Goal: Task Accomplishment & Management: Manage account settings

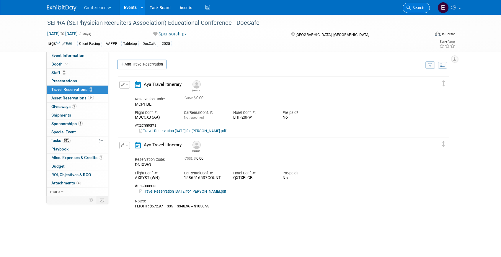
click at [417, 9] on span "Search" at bounding box center [418, 8] width 14 height 4
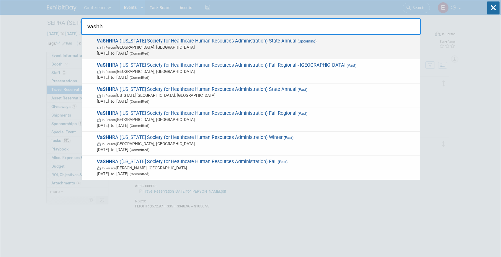
type input "vashh"
click at [190, 44] on span "VaSHH RA ([US_STATE] Society for Healthcare Human Resources Administration) Sta…" at bounding box center [256, 47] width 322 height 18
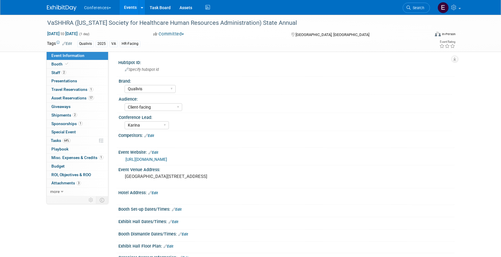
select select "Qualivis"
select select "Client-facing"
select select "Karina"
click at [76, 91] on span "Travel Reservations 1" at bounding box center [72, 89] width 42 height 5
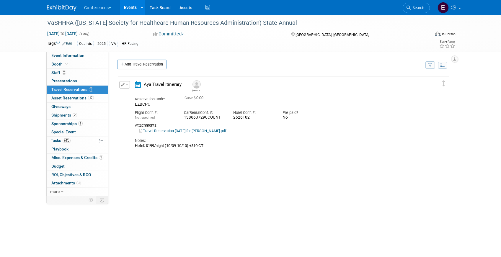
click at [177, 133] on link "Travel Reservation October 08 for JOSEPH ALAN DUNMIRE.pdf" at bounding box center [182, 131] width 87 height 4
click at [248, 118] on div "2626102" at bounding box center [253, 117] width 40 height 5
copy div "2626102"
click at [82, 57] on span "Event Information" at bounding box center [67, 55] width 33 height 5
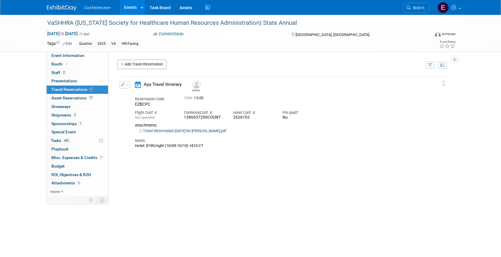
select select "Qualivis"
select select "Client-facing"
select select "Karina"
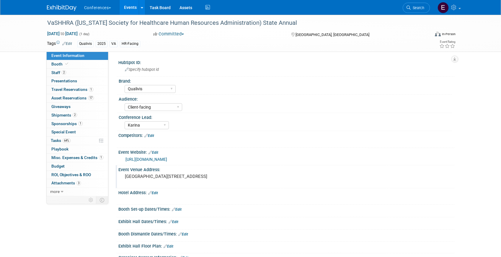
click at [154, 176] on pre "Kingsmill Resort 1010 Kingsmill Rd, Williamsburg, VA 23185" at bounding box center [188, 176] width 127 height 5
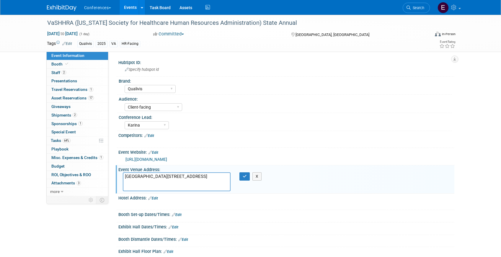
drag, startPoint x: 160, startPoint y: 176, endPoint x: 118, endPoint y: 174, distance: 42.0
click at [118, 174] on div "Event Venue Address: Kingsmill Resort 1010 Kingsmill Rd, Williamsburg, VA 23185…" at bounding box center [285, 179] width 339 height 28
click at [66, 116] on span "Shipments 2" at bounding box center [64, 115] width 26 height 5
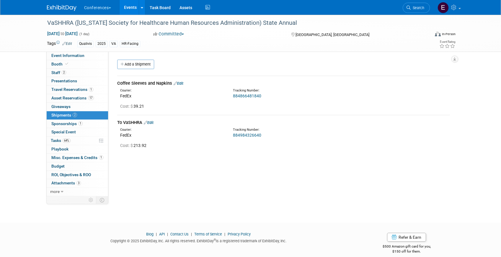
click at [247, 138] on div "884984326640" at bounding box center [299, 135] width 132 height 6
click at [247, 134] on link "884984326640" at bounding box center [247, 135] width 28 height 5
drag, startPoint x: 265, startPoint y: 137, endPoint x: 229, endPoint y: 137, distance: 36.6
click at [229, 137] on div "Tracking Number: 884984326640" at bounding box center [299, 133] width 141 height 11
copy link "884984326640"
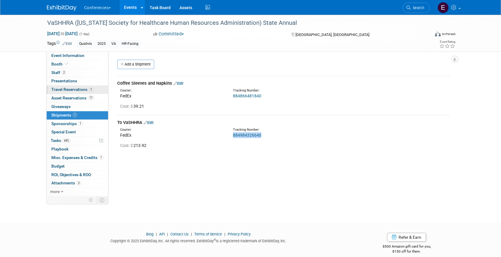
click at [72, 90] on span "Travel Reservations 1" at bounding box center [72, 89] width 42 height 5
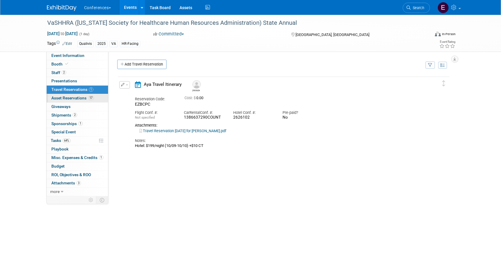
click at [71, 98] on span "Asset Reservations 17" at bounding box center [72, 98] width 43 height 5
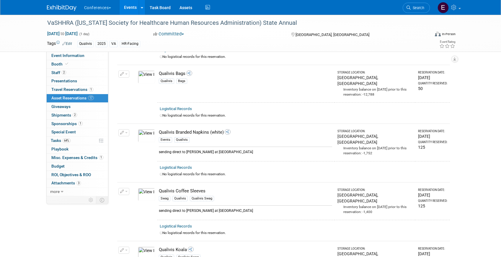
scroll to position [233, 0]
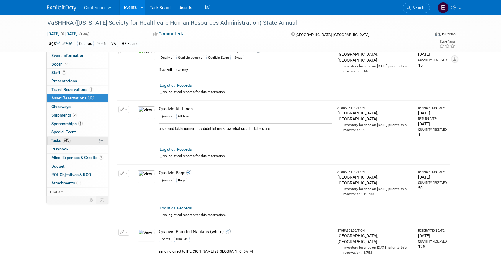
click at [73, 142] on link "64% Tasks 64%" at bounding box center [77, 141] width 61 height 8
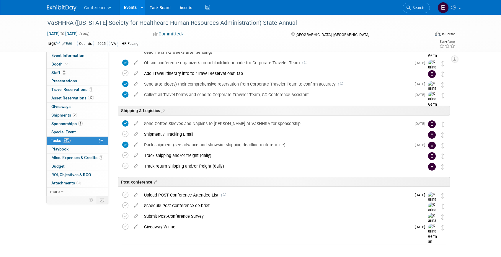
scroll to position [246, 0]
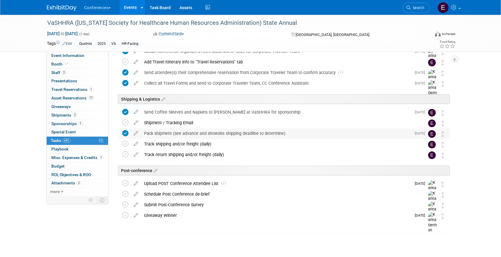
click at [156, 132] on div "Pack shipment (see advance and showsite shipping deadline to determine)" at bounding box center [276, 134] width 270 height 10
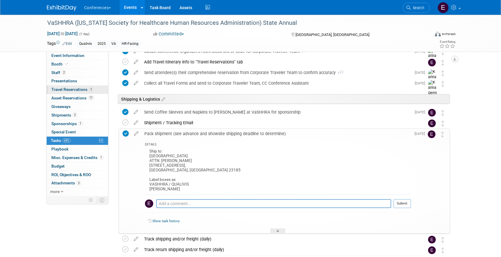
click at [78, 88] on span "Travel Reservations 1" at bounding box center [72, 89] width 42 height 5
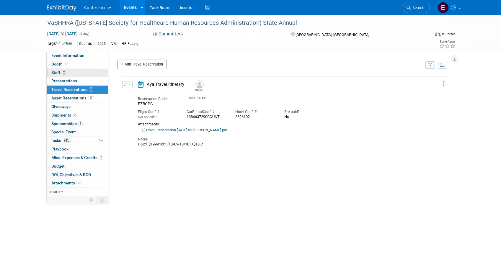
click at [79, 71] on link "2 Staff 2" at bounding box center [77, 73] width 61 height 8
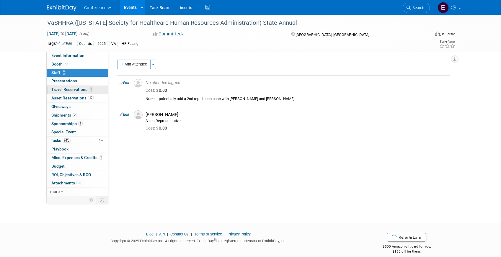
click at [75, 92] on span "Travel Reservations 1" at bounding box center [72, 89] width 42 height 5
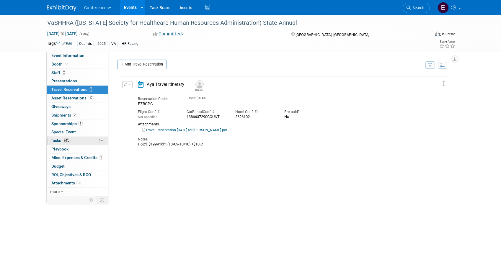
click at [63, 141] on span "64%" at bounding box center [67, 141] width 8 height 4
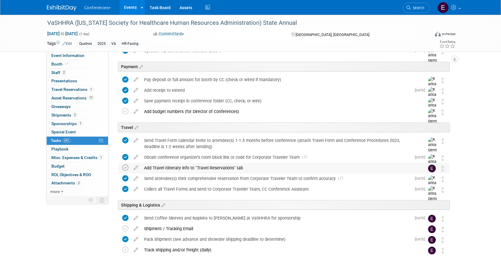
scroll to position [140, 0]
click at [125, 168] on icon at bounding box center [125, 168] width 6 height 6
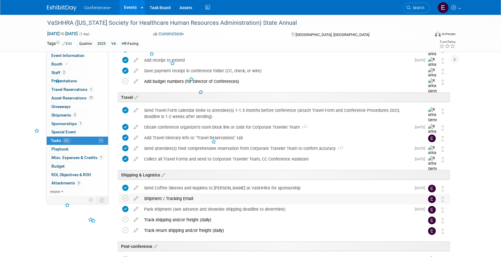
scroll to position [180, 0]
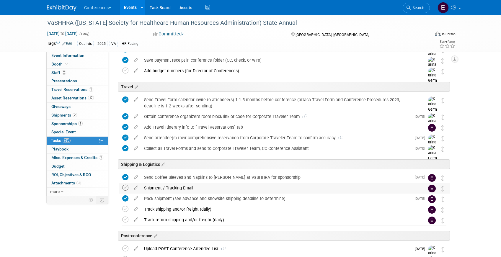
click at [126, 188] on icon at bounding box center [125, 188] width 6 height 6
click at [125, 211] on icon at bounding box center [125, 209] width 6 height 6
click at [425, 5] on link "Search" at bounding box center [416, 8] width 27 height 10
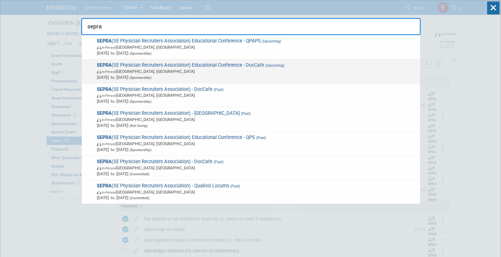
type input "sepra"
click at [222, 71] on span "In-Person FL, United States" at bounding box center [257, 72] width 321 height 6
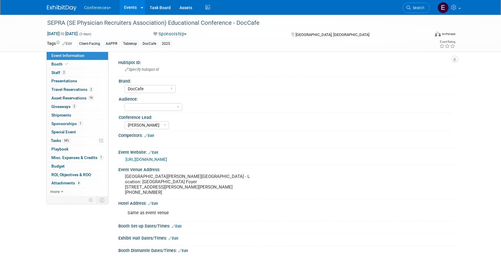
select select "DocCafe"
select select "[PERSON_NAME]"
click at [68, 99] on span "Asset Reservations 14" at bounding box center [72, 98] width 43 height 5
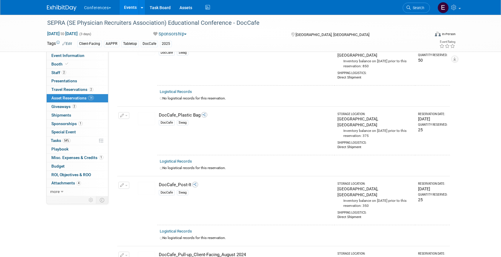
scroll to position [759, 0]
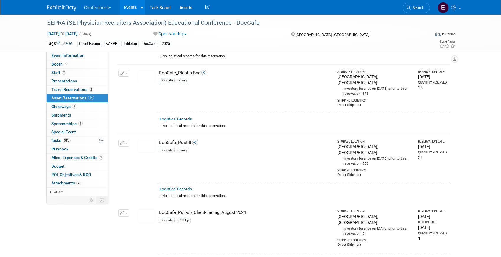
click at [151, 210] on img at bounding box center [146, 216] width 17 height 13
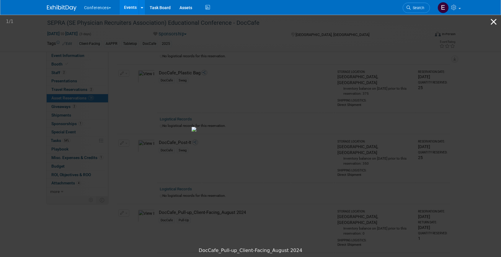
click at [495, 23] on button "Close gallery" at bounding box center [494, 22] width 15 height 14
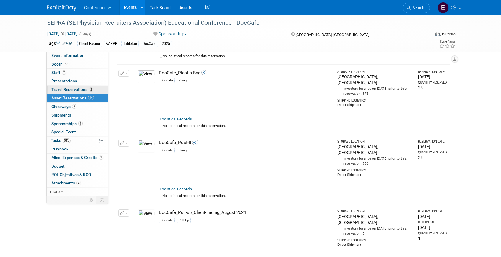
click at [72, 93] on link "2 Travel Reservations 2" at bounding box center [77, 90] width 61 height 8
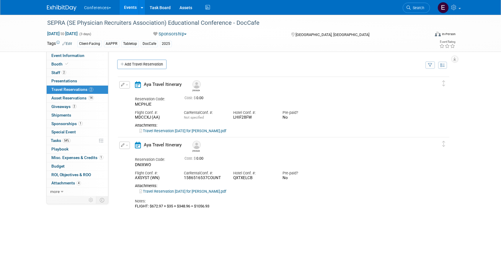
drag, startPoint x: 255, startPoint y: 119, endPoint x: 235, endPoint y: 119, distance: 20.1
click at [235, 119] on div "LHIF28FW" at bounding box center [253, 117] width 40 height 5
click at [253, 119] on div "LHIF28FW" at bounding box center [253, 117] width 40 height 5
drag, startPoint x: 256, startPoint y: 119, endPoint x: 233, endPoint y: 120, distance: 22.8
click at [233, 120] on div "Hotel Conf. #: LHIF28FW" at bounding box center [253, 113] width 49 height 13
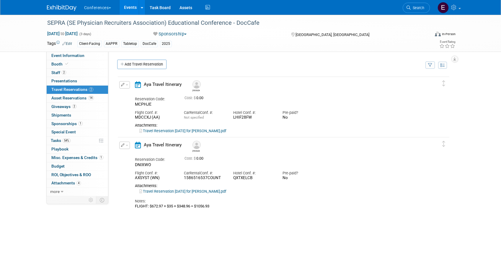
copy div "LHIF28FW"
drag, startPoint x: 254, startPoint y: 180, endPoint x: 233, endPoint y: 179, distance: 21.0
click at [233, 179] on div "Hotel Conf. #: QXTXELCB" at bounding box center [253, 174] width 49 height 13
copy div "QXTXELCB"
click at [126, 82] on button "button" at bounding box center [124, 84] width 11 height 7
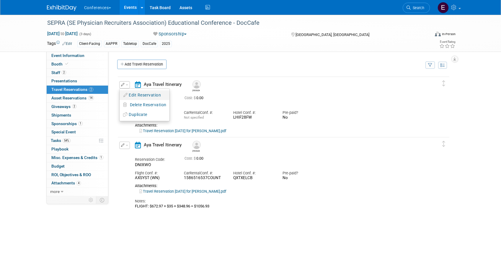
click at [133, 93] on button "Edit Reservation" at bounding box center [145, 95] width 50 height 9
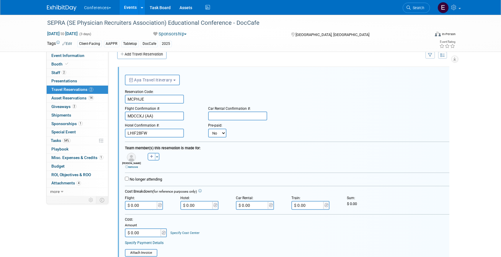
click at [221, 137] on select "No Yes" at bounding box center [217, 133] width 18 height 9
select select "1"
click at [208, 129] on select "No Yes" at bounding box center [217, 133] width 18 height 9
click at [251, 135] on input "text" at bounding box center [253, 133] width 35 height 9
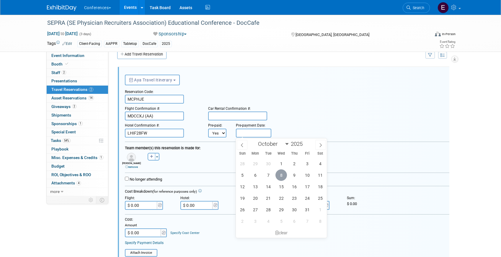
click at [279, 176] on span "8" at bounding box center [282, 176] width 12 height 12
type input "Oct 8, 2025"
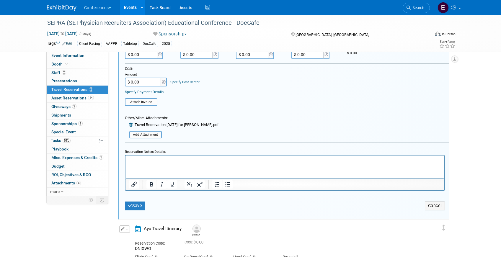
scroll to position [199, 0]
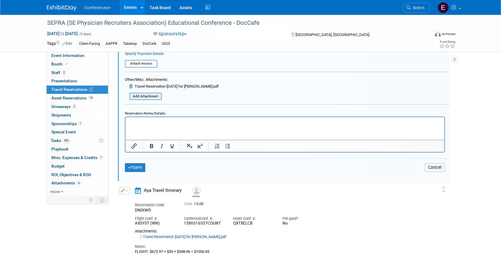
click at [150, 95] on input "file" at bounding box center [126, 96] width 70 height 7
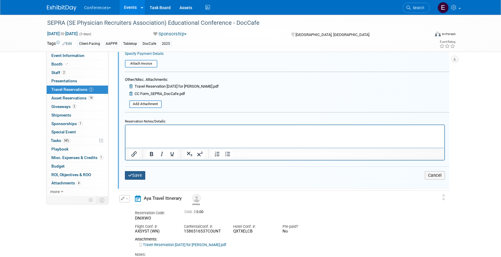
click at [137, 174] on button "Save" at bounding box center [135, 175] width 21 height 9
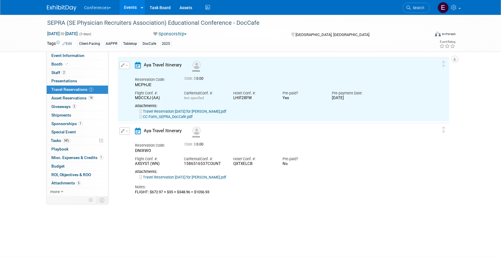
scroll to position [10, 0]
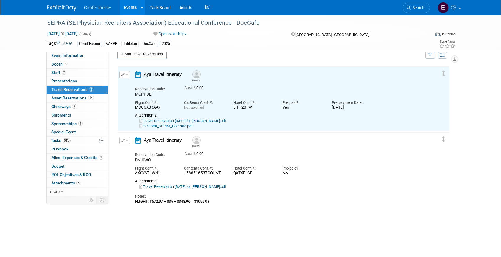
click at [119, 141] on button "button" at bounding box center [124, 140] width 11 height 7
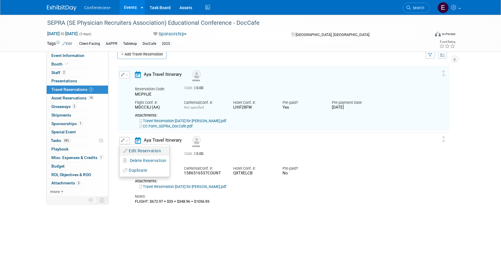
click at [132, 150] on button "Edit Reservation" at bounding box center [145, 151] width 50 height 9
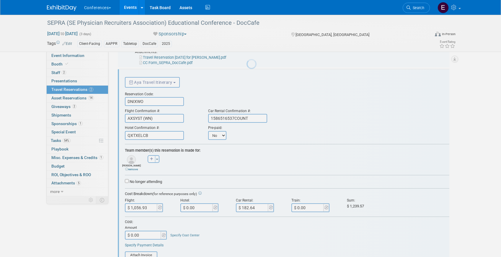
scroll to position [76, 0]
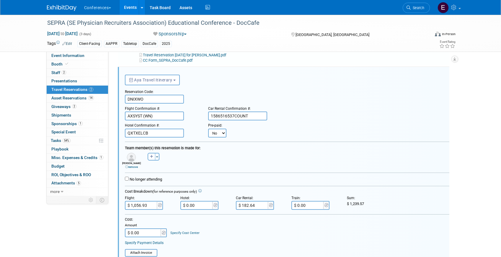
click at [216, 136] on select "No Yes" at bounding box center [217, 133] width 18 height 9
select select "1"
click at [208, 129] on select "No Yes" at bounding box center [217, 133] width 18 height 9
click at [253, 138] on form "<i class="fa-light fa-calendar-lines" style="padding: 6px 4px 6px 1px;"></i> Ay…" at bounding box center [287, 217] width 325 height 291
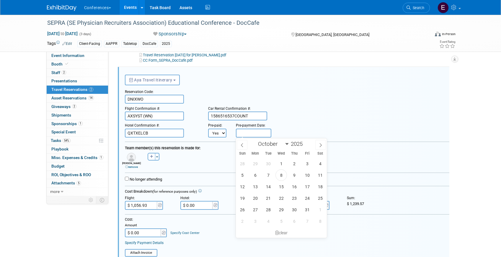
click at [253, 135] on input "text" at bounding box center [253, 133] width 35 height 9
click at [279, 178] on span "8" at bounding box center [282, 176] width 12 height 12
type input "[DATE]"
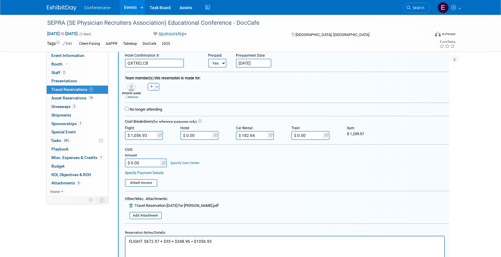
scroll to position [155, 0]
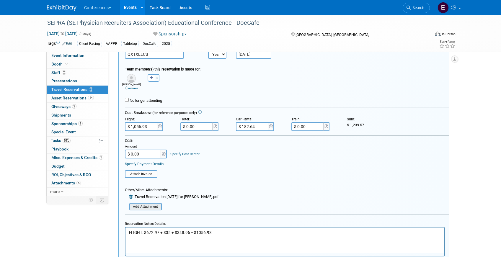
click at [137, 207] on input "file" at bounding box center [126, 207] width 70 height 7
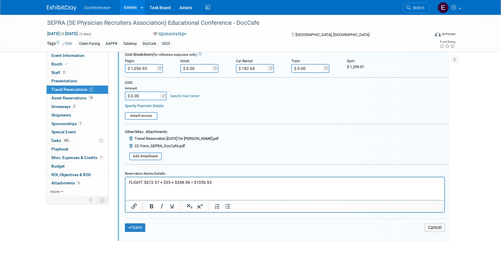
scroll to position [221, 0]
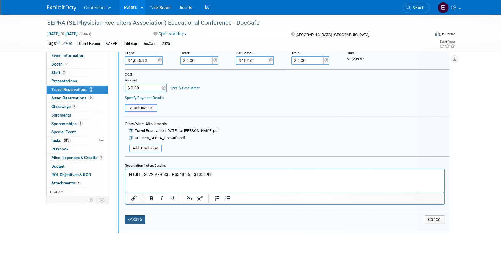
click at [132, 220] on button "Save" at bounding box center [135, 220] width 21 height 9
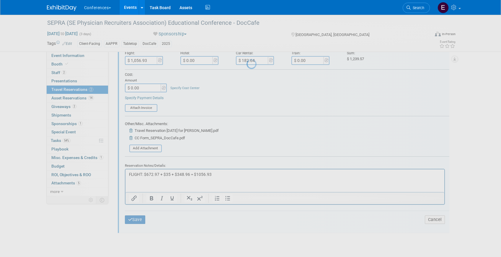
scroll to position [61, 0]
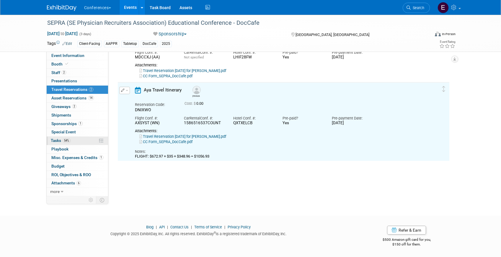
click at [82, 142] on link "54% Tasks 54%" at bounding box center [77, 141] width 61 height 8
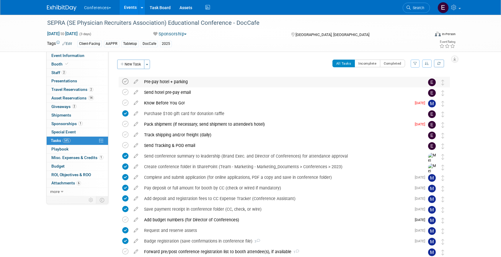
click at [125, 83] on icon at bounding box center [125, 82] width 6 height 6
click at [61, 54] on span "Event Information" at bounding box center [67, 55] width 33 height 5
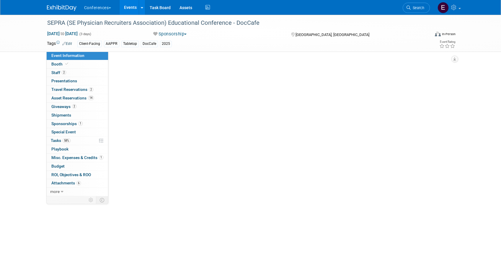
select select "DocCafe"
select select "Marygrace"
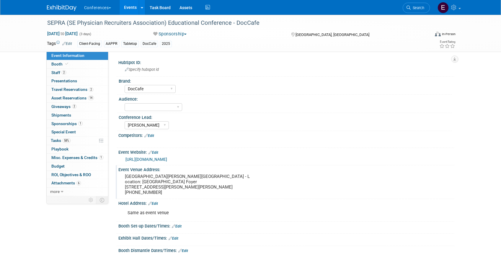
click at [128, 176] on pre "The Ritz-Carlton, Amelia Island - Location: Ritz Ballroom Foyer 4750 Amelia Isl…" at bounding box center [188, 184] width 127 height 21
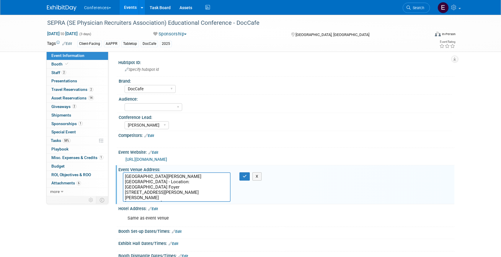
drag, startPoint x: 124, startPoint y: 176, endPoint x: 184, endPoint y: 176, distance: 59.7
click at [184, 176] on textarea "The Ritz-Carlton, Amelia Island - Location: Ritz Ballroom Foyer 4750 Amelia Isl…" at bounding box center [177, 188] width 108 height 30
click at [74, 139] on link "58% Tasks 58%" at bounding box center [77, 141] width 61 height 8
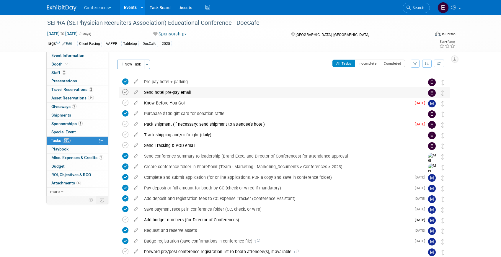
click at [127, 94] on icon at bounding box center [125, 92] width 6 height 6
click at [417, 8] on span "Search" at bounding box center [418, 8] width 14 height 4
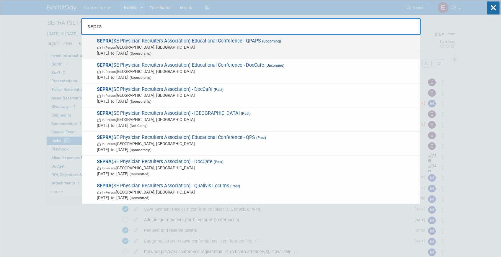
type input "sepra"
click at [215, 51] on span "Oct 11, 2025 to Oct 14, 2025 (Sponsorship)" at bounding box center [257, 53] width 321 height 6
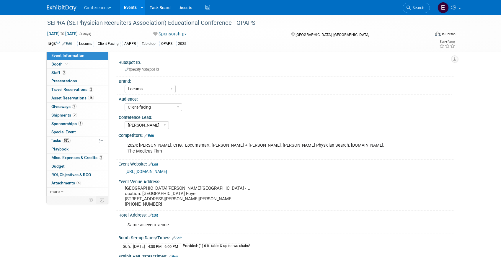
select select "Locums"
select select "Client-facing"
select select "[PERSON_NAME]"
click at [61, 142] on span "Tasks 58%" at bounding box center [61, 140] width 20 height 5
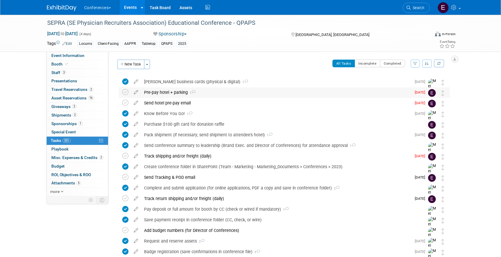
click at [170, 94] on div "Pre-pay hotel + parking 1" at bounding box center [276, 92] width 270 height 10
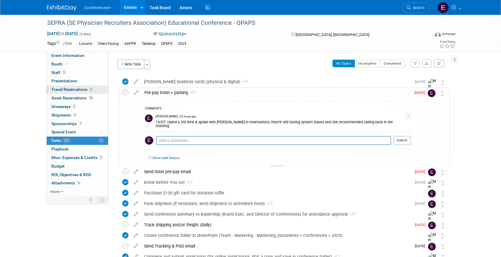
click at [86, 89] on span "Travel Reservations 2" at bounding box center [72, 89] width 42 height 5
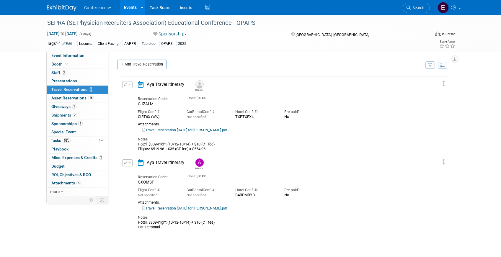
drag, startPoint x: 235, startPoint y: 117, endPoint x: 266, endPoint y: 118, distance: 30.2
click at [266, 118] on div "TXPTXEX4" at bounding box center [255, 117] width 40 height 5
copy div "TXPTXEX4"
drag, startPoint x: 231, startPoint y: 197, endPoint x: 269, endPoint y: 198, distance: 38.1
click at [269, 198] on div "Flight Conf. #: Not specified Car Rental Conf. #: Not specified Hotel Conf. #: …" at bounding box center [280, 191] width 293 height 13
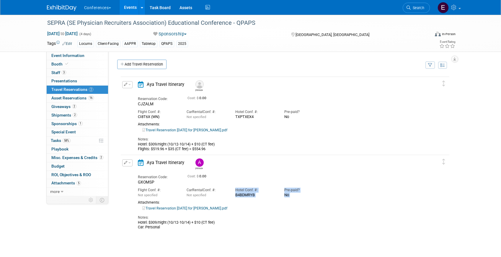
click at [269, 198] on div "B4BDMRYB" at bounding box center [255, 195] width 40 height 5
drag, startPoint x: 233, startPoint y: 196, endPoint x: 260, endPoint y: 196, distance: 26.6
click at [260, 196] on div "Hotel Conf. #: B4BDMRYB" at bounding box center [255, 191] width 49 height 13
copy div "B4BDMRYB"
click at [93, 73] on link "3 Staff 3" at bounding box center [77, 73] width 61 height 8
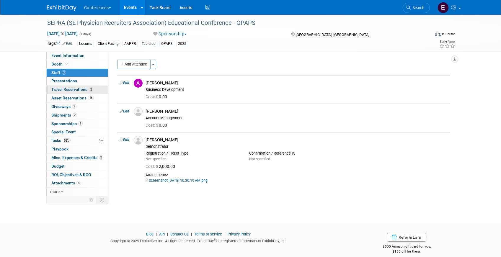
click at [87, 91] on span "Travel Reservations 2" at bounding box center [72, 89] width 42 height 5
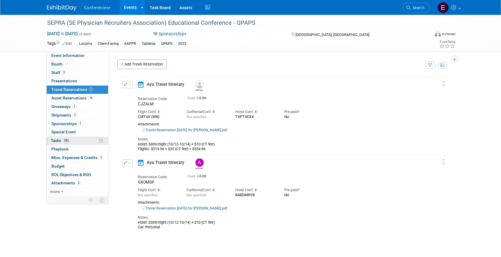
click at [74, 140] on link "58% Tasks 58%" at bounding box center [77, 141] width 61 height 8
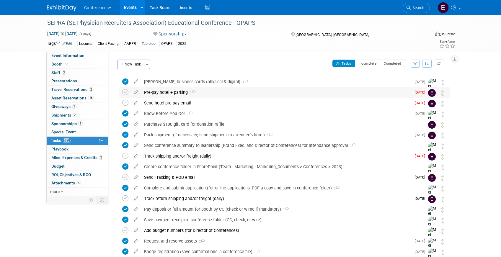
click at [207, 94] on div "Pre-pay hotel + parking 1" at bounding box center [276, 92] width 270 height 10
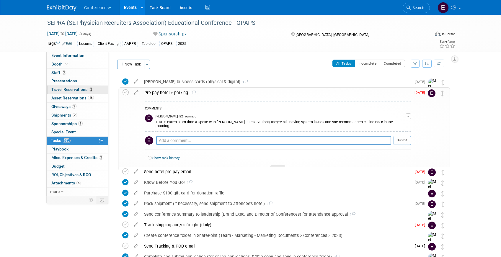
click at [77, 87] on span "Travel Reservations 2" at bounding box center [72, 89] width 42 height 5
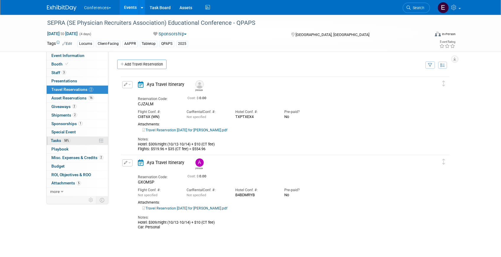
click at [65, 142] on span "58%" at bounding box center [67, 141] width 8 height 4
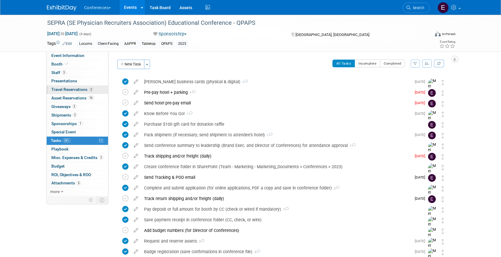
click at [72, 92] on link "2 Travel Reservations 2" at bounding box center [77, 90] width 61 height 8
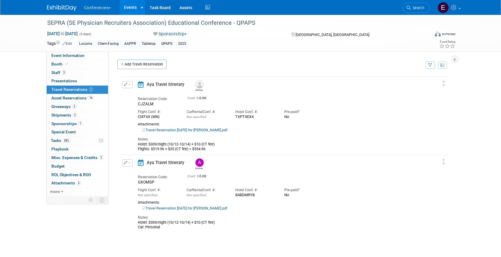
click at [176, 131] on link "Travel Reservation October 12 for CHRISTOPHER JAMES HUNSAKER.pdf" at bounding box center [184, 130] width 85 height 4
click at [184, 208] on link "Travel Reservation October 12 for ANDREA FISHER.pdf" at bounding box center [184, 209] width 85 height 4
click at [130, 80] on td "Delete Reservation Chris Reservation Code: CJZALM 0.00" at bounding box center [281, 115] width 320 height 77
click at [129, 83] on button "button" at bounding box center [127, 84] width 10 height 7
click at [129, 93] on icon "button" at bounding box center [128, 95] width 5 height 4
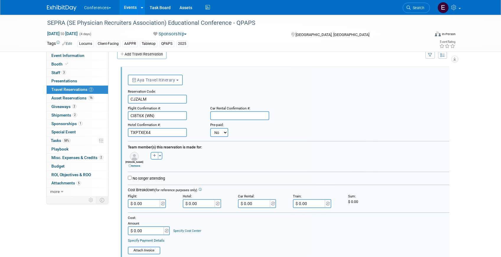
click at [220, 132] on select "No Yes" at bounding box center [219, 132] width 18 height 9
select select "1"
click at [210, 128] on select "No Yes" at bounding box center [219, 132] width 18 height 9
click at [248, 133] on input "text" at bounding box center [255, 132] width 35 height 9
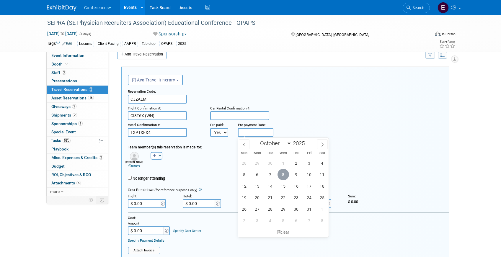
click at [285, 178] on span "8" at bounding box center [284, 175] width 12 height 12
type input "Oct 8, 2025"
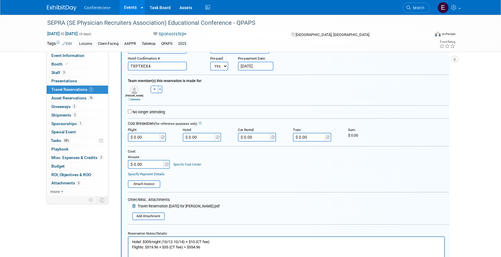
scroll to position [154, 0]
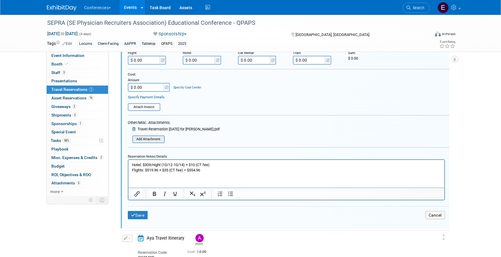
click at [153, 139] on input "file" at bounding box center [134, 139] width 60 height 6
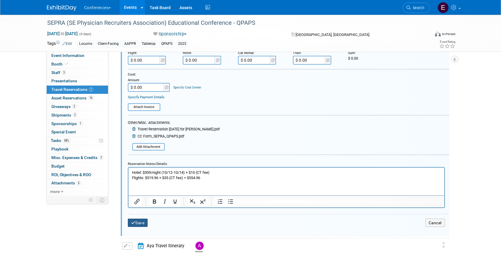
click at [133, 226] on button "Save" at bounding box center [138, 223] width 20 height 9
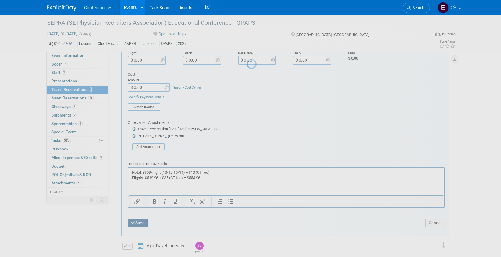
scroll to position [9, 0]
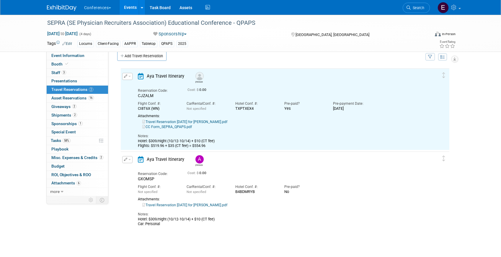
click at [128, 161] on button "button" at bounding box center [127, 159] width 10 height 7
click at [139, 167] on button "Edit Reservation" at bounding box center [148, 170] width 50 height 9
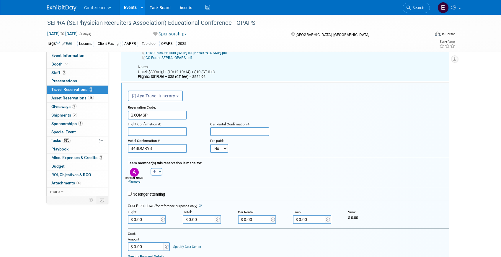
scroll to position [93, 0]
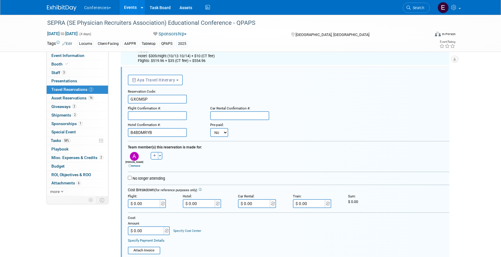
click at [215, 132] on select "No Yes" at bounding box center [219, 132] width 18 height 9
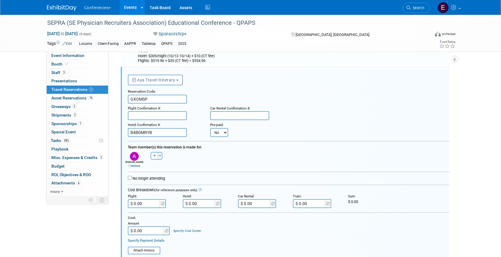
select select "1"
click at [210, 128] on select "No Yes" at bounding box center [219, 132] width 18 height 9
click at [0, 0] on input "text" at bounding box center [0, 0] width 0 height 0
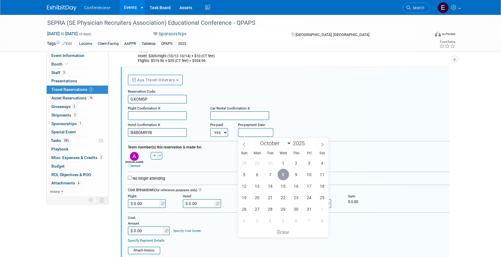
click at [286, 178] on span "8" at bounding box center [284, 175] width 12 height 12
type input "Oct 8, 2025"
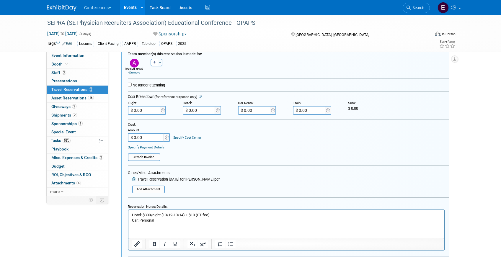
scroll to position [222, 0]
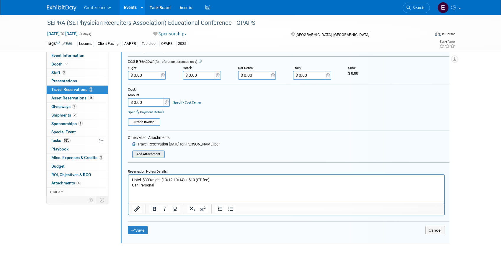
click at [142, 151] on input "file" at bounding box center [134, 154] width 60 height 6
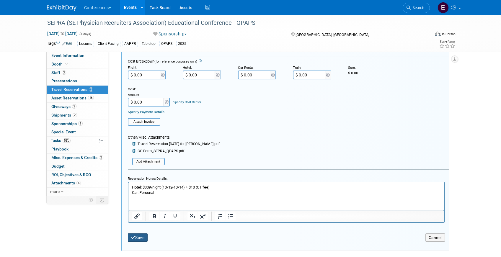
click at [130, 239] on button "Save" at bounding box center [138, 238] width 20 height 9
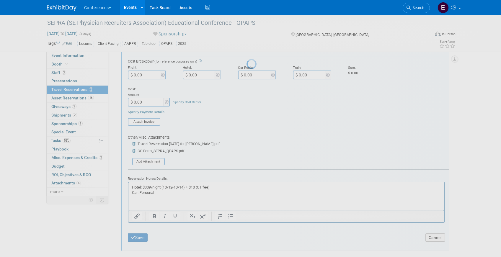
scroll to position [9, 0]
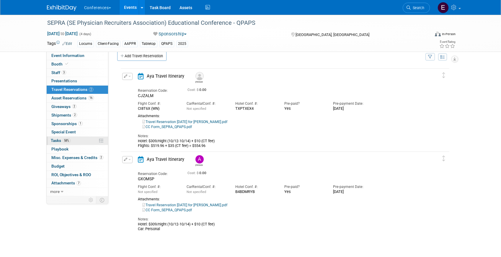
click at [72, 140] on link "58% Tasks 58%" at bounding box center [77, 141] width 61 height 8
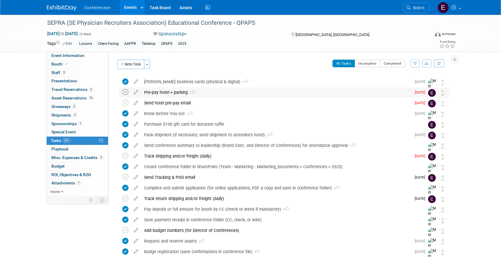
click at [125, 92] on icon at bounding box center [125, 92] width 6 height 6
click at [125, 103] on icon at bounding box center [125, 103] width 6 height 6
click at [69, 118] on link "2 Shipments 2" at bounding box center [77, 115] width 61 height 8
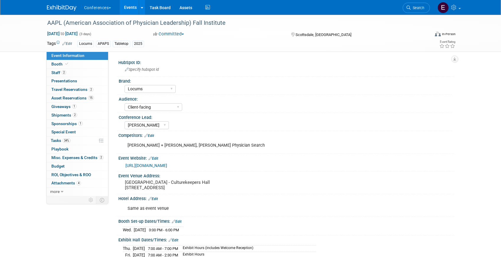
select select "Locums"
select select "Client-facing"
select select "[PERSON_NAME]"
click at [62, 139] on span "Tasks 34%" at bounding box center [61, 140] width 20 height 5
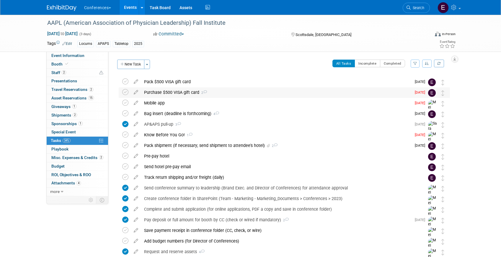
click at [168, 92] on div "Purchase $500 VISA gift card 2" at bounding box center [276, 92] width 270 height 10
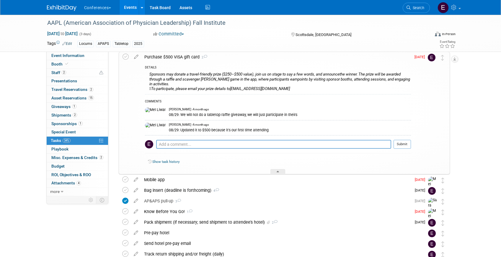
scroll to position [40, 0]
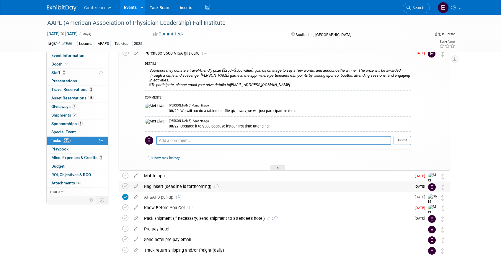
click at [165, 185] on div "Bag insert (deadline is forthcoming) 4" at bounding box center [276, 187] width 270 height 10
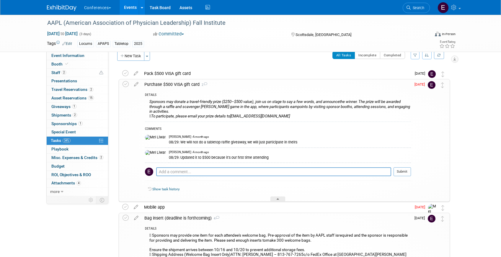
scroll to position [15, 0]
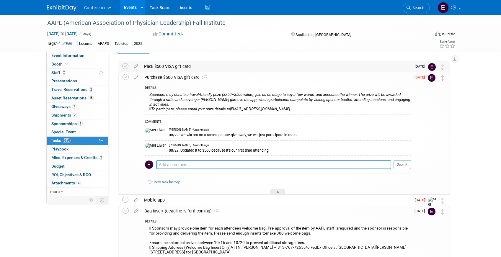
click at [238, 66] on div "Pack $500 VISA gift card" at bounding box center [276, 66] width 270 height 10
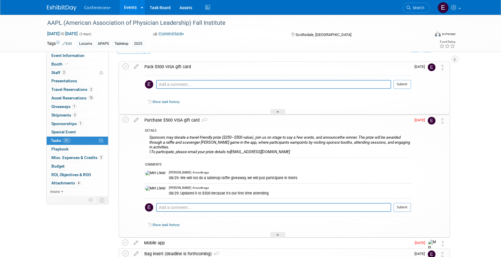
click at [163, 124] on div "Purchase $500 VISA gift card 2" at bounding box center [277, 120] width 270 height 10
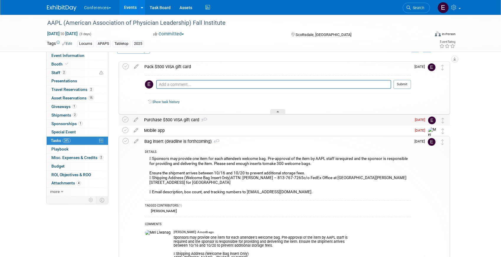
click at [163, 124] on div "Purchase $500 VISA gift card 2" at bounding box center [276, 120] width 270 height 10
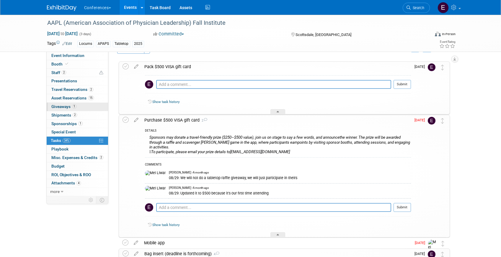
click at [59, 111] on link "1 Giveaways 1" at bounding box center [77, 107] width 61 height 8
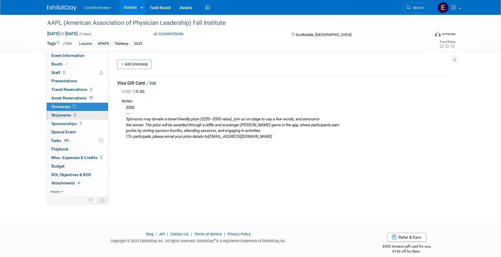
click at [59, 116] on span "Shipments 2" at bounding box center [64, 115] width 26 height 5
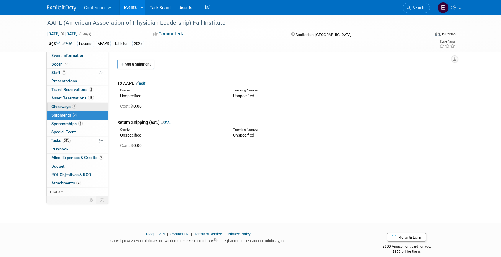
click at [58, 110] on link "1 Giveaways 1" at bounding box center [77, 107] width 61 height 8
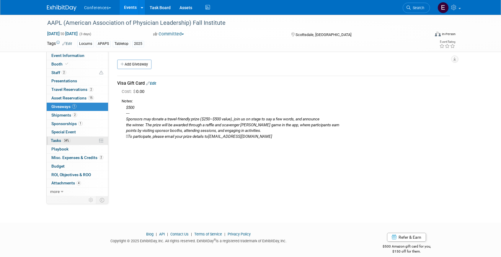
click at [76, 142] on link "34% Tasks 34%" at bounding box center [77, 141] width 61 height 8
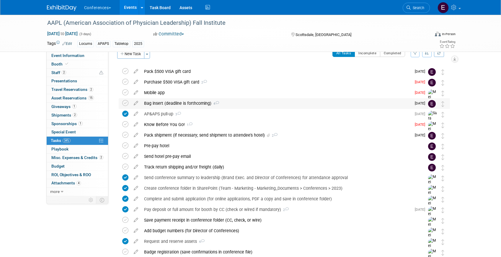
scroll to position [13, 0]
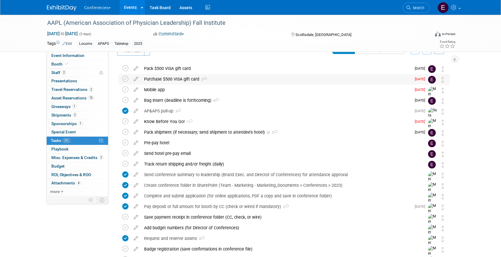
click at [231, 80] on div "Purchase $500 VISA gift card 2" at bounding box center [276, 79] width 270 height 10
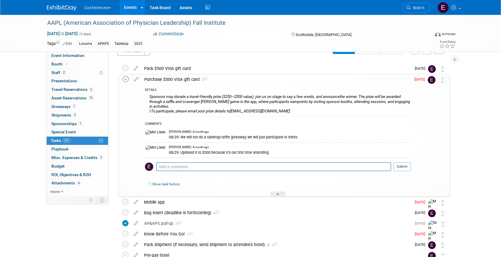
click at [126, 79] on icon at bounding box center [126, 79] width 6 height 6
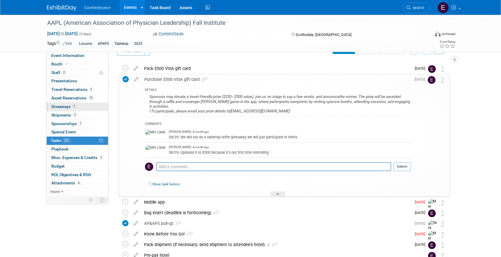
click at [57, 108] on span "Giveaways 1" at bounding box center [63, 106] width 25 height 5
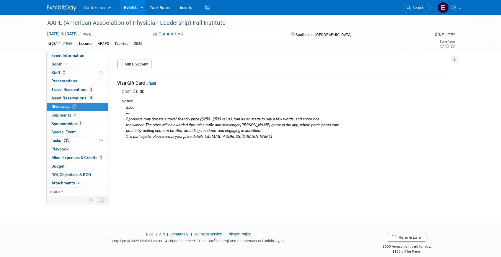
click at [154, 84] on link "Edit" at bounding box center [151, 83] width 10 height 4
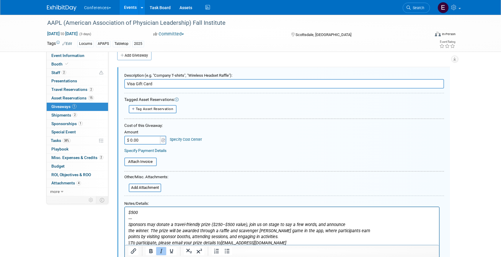
click at [150, 141] on input "$ 0.00" at bounding box center [142, 140] width 37 height 9
paste input "519.85"
type input "$ 519.85"
click at [180, 142] on div "Specify Cost Center" at bounding box center [186, 136] width 32 height 11
click at [180, 137] on div "Specify Cost Center" at bounding box center [186, 136] width 32 height 11
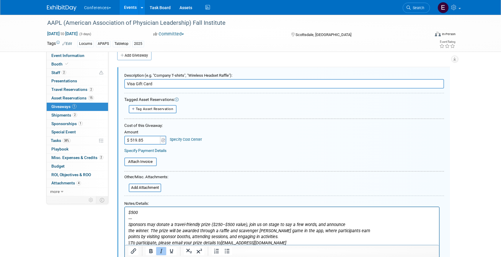
click at [180, 139] on link "Specify Cost Center" at bounding box center [186, 139] width 32 height 4
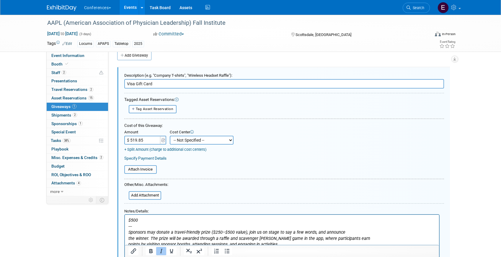
click at [182, 144] on select "-- Not Specified -- Aya Education Aya Healthcare Aya Locums Bespoke Corporate D…" at bounding box center [202, 140] width 64 height 9
select select "18965873"
click at [170, 136] on select "-- Not Specified -- Aya Education Aya Healthcare Aya Locums Bespoke Corporate D…" at bounding box center [202, 140] width 64 height 9
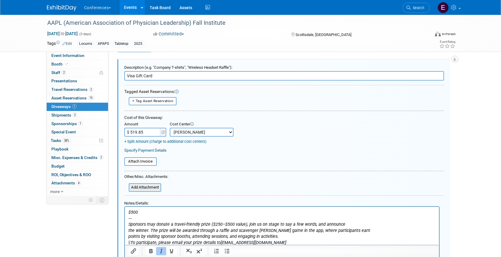
click at [142, 189] on input "file" at bounding box center [125, 187] width 70 height 7
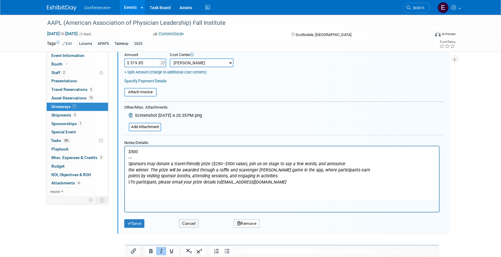
scroll to position [90, 0]
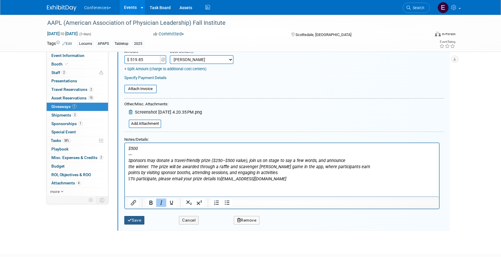
click at [136, 220] on button "Save" at bounding box center [134, 220] width 20 height 9
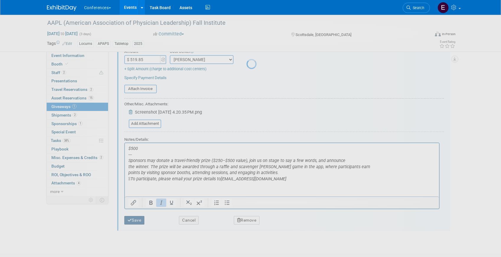
scroll to position [7, 0]
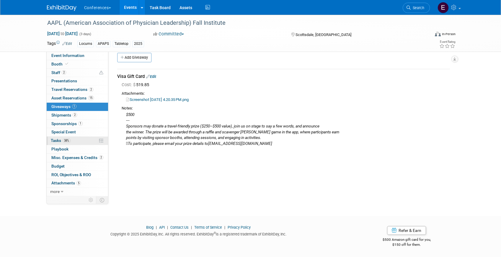
click at [61, 143] on span "Tasks 38%" at bounding box center [61, 140] width 20 height 5
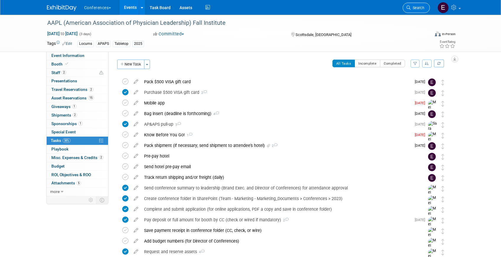
click at [418, 9] on span "Search" at bounding box center [418, 8] width 14 height 4
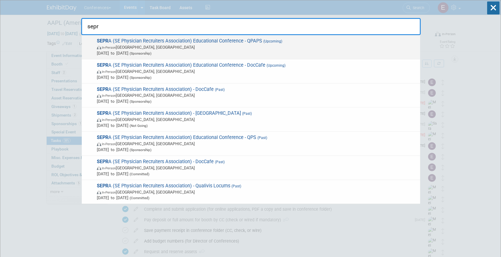
type input "sepr"
click at [232, 40] on span "SEPR A (SE Physician Recruiters Association) Educational Conference - QPAPS (Up…" at bounding box center [256, 47] width 322 height 18
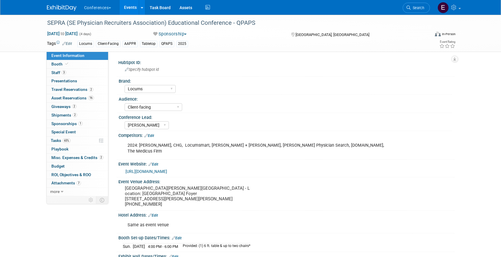
select select "Locums"
select select "Client-facing"
select select "[PERSON_NAME]"
click at [75, 142] on link "65% Tasks 65%" at bounding box center [77, 141] width 61 height 8
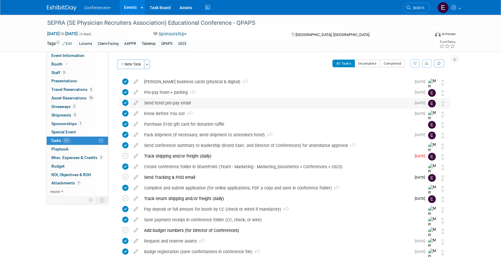
scroll to position [10, 0]
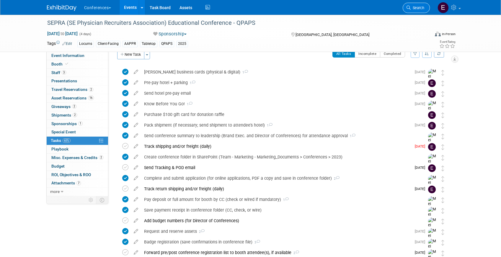
click at [416, 9] on span "Search" at bounding box center [418, 8] width 14 height 4
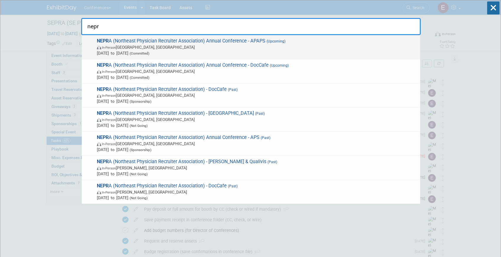
type input "nepr"
click at [250, 56] on span "[DATE] to [DATE] (Committed)" at bounding box center [257, 53] width 321 height 6
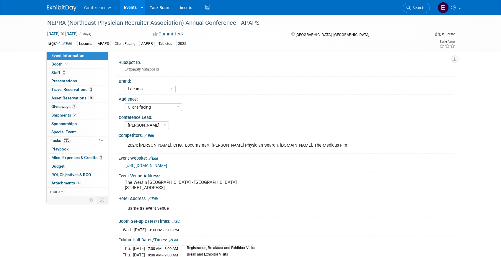
select select "Locums"
select select "Client-facing"
select select "[PERSON_NAME]"
click at [64, 142] on span "75%" at bounding box center [67, 141] width 8 height 4
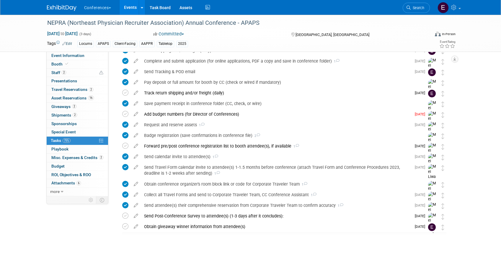
scroll to position [117, 0]
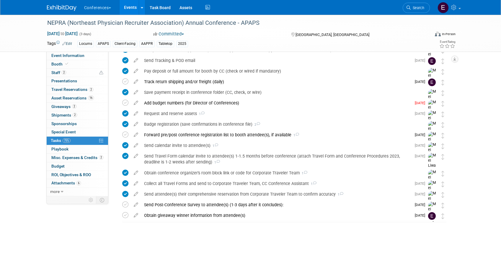
click at [58, 9] on img at bounding box center [62, 8] width 30 height 6
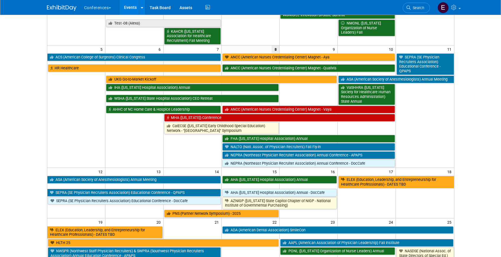
scroll to position [100, 0]
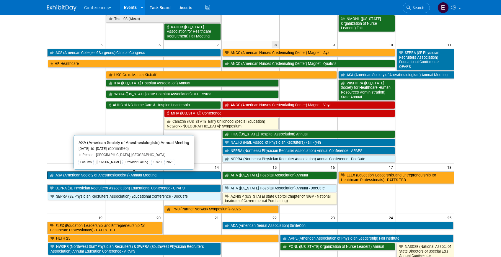
click at [128, 174] on link "ASA (American Society of Anesthesiologists) Annual Meeting" at bounding box center [134, 176] width 174 height 8
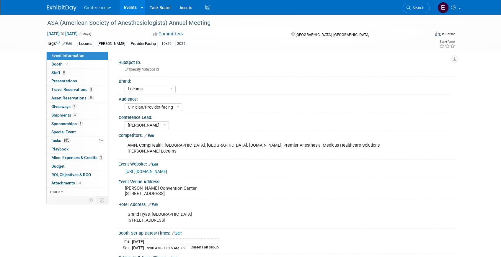
select select "Locums"
select select "Clinician/Provider-facing"
select select "[PERSON_NAME]"
click at [63, 139] on span "Tasks 89%" at bounding box center [61, 140] width 20 height 5
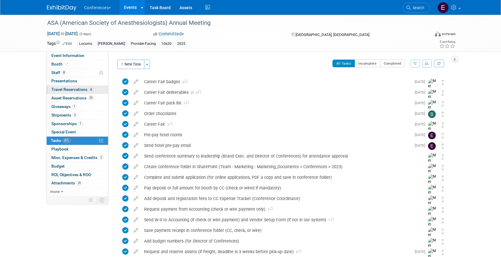
click at [77, 92] on span "Travel Reservations 8" at bounding box center [72, 89] width 42 height 5
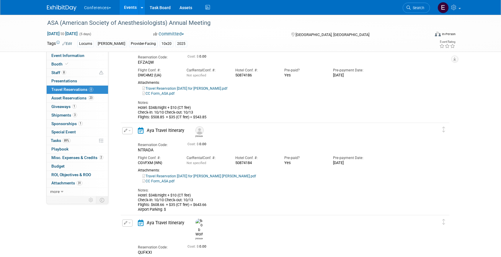
scroll to position [29, 0]
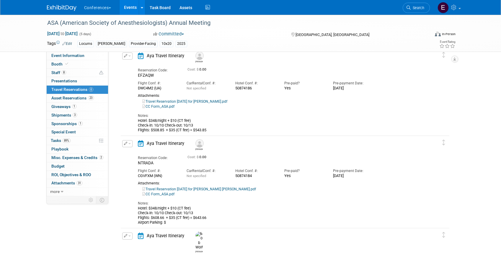
click at [59, 6] on img at bounding box center [62, 8] width 30 height 6
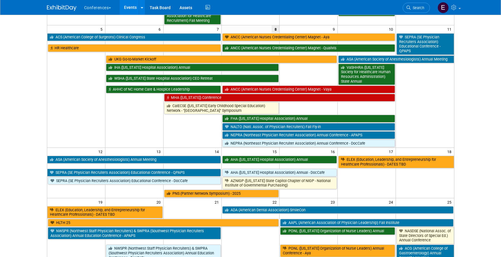
scroll to position [147, 0]
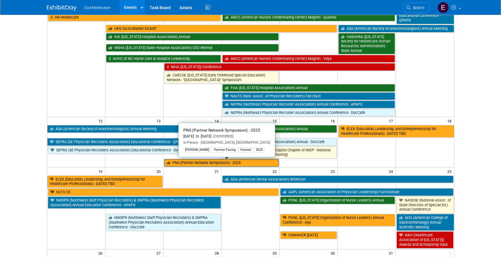
click at [181, 161] on link "PNS (Partner Network Symposium) - 2025" at bounding box center [221, 163] width 115 height 8
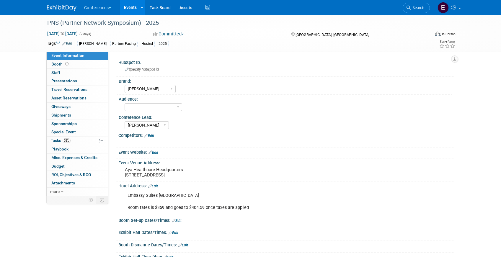
select select "[PERSON_NAME]"
click at [55, 8] on img at bounding box center [62, 8] width 30 height 6
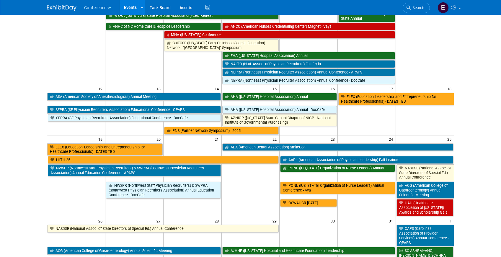
scroll to position [185, 0]
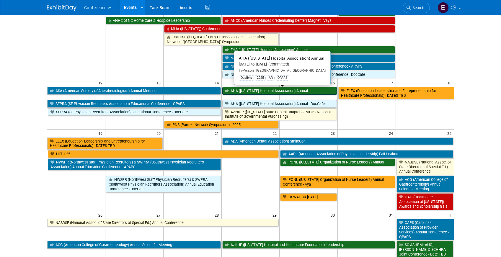
click at [259, 89] on link "AHA ([US_STATE] Hospital Association) Annual" at bounding box center [279, 91] width 115 height 8
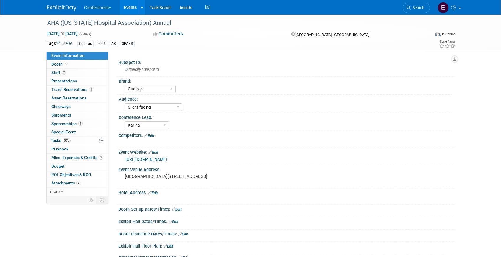
select select "Qualivis"
select select "Client-facing"
select select "Karina"
click at [72, 91] on span "Travel Reservations 1" at bounding box center [72, 89] width 42 height 5
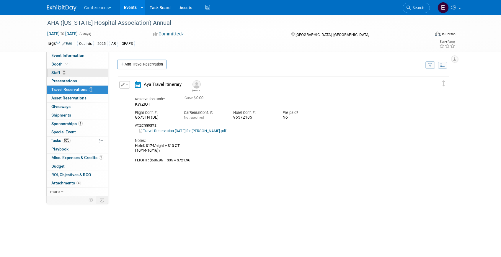
click at [70, 72] on link "2 Staff 2" at bounding box center [77, 73] width 61 height 8
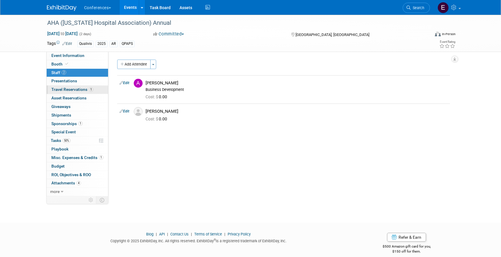
click at [70, 89] on span "Travel Reservations 1" at bounding box center [72, 89] width 42 height 5
